Goal: Transaction & Acquisition: Book appointment/travel/reservation

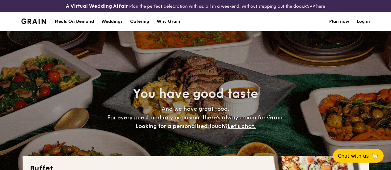
select select
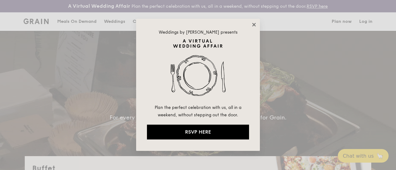
click at [254, 22] on icon at bounding box center [254, 25] width 6 height 6
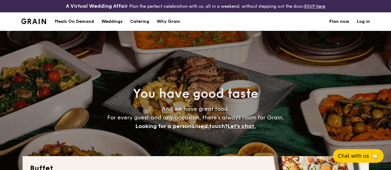
click at [115, 26] on div "Weddings" at bounding box center [111, 21] width 21 height 19
select select
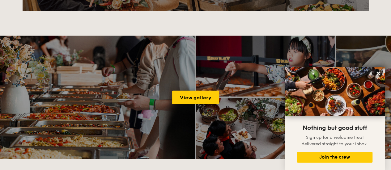
scroll to position [840, 0]
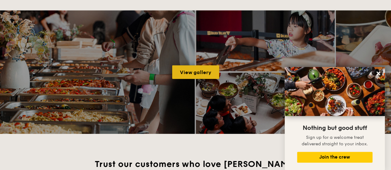
click at [191, 74] on link "View gallery" at bounding box center [195, 73] width 47 height 14
